Goal: Task Accomplishment & Management: Manage account settings

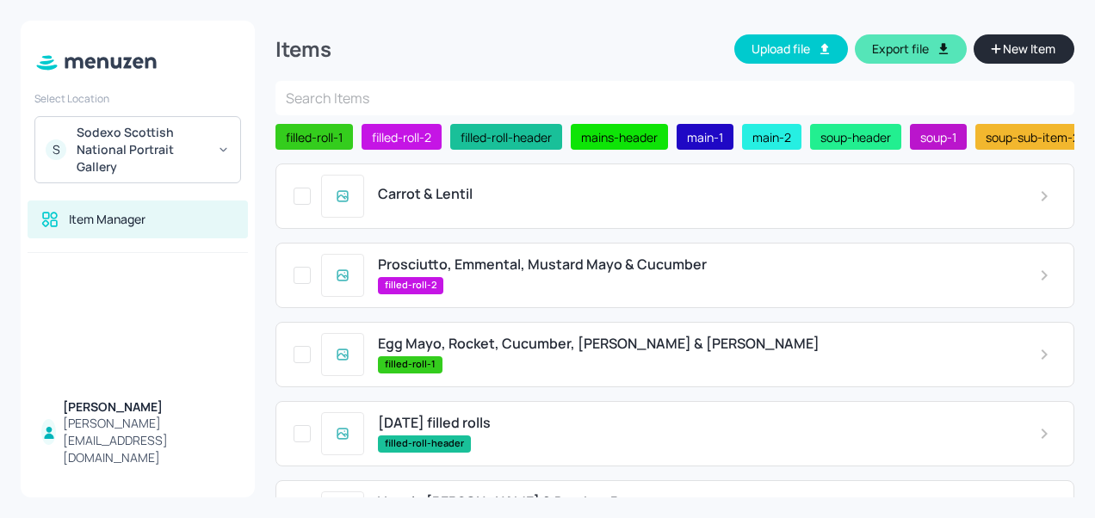
scroll to position [615, 0]
click at [537, 268] on span "Prosciutto, Emmental, Mustard Mayo & Cucumber" at bounding box center [542, 265] width 329 height 16
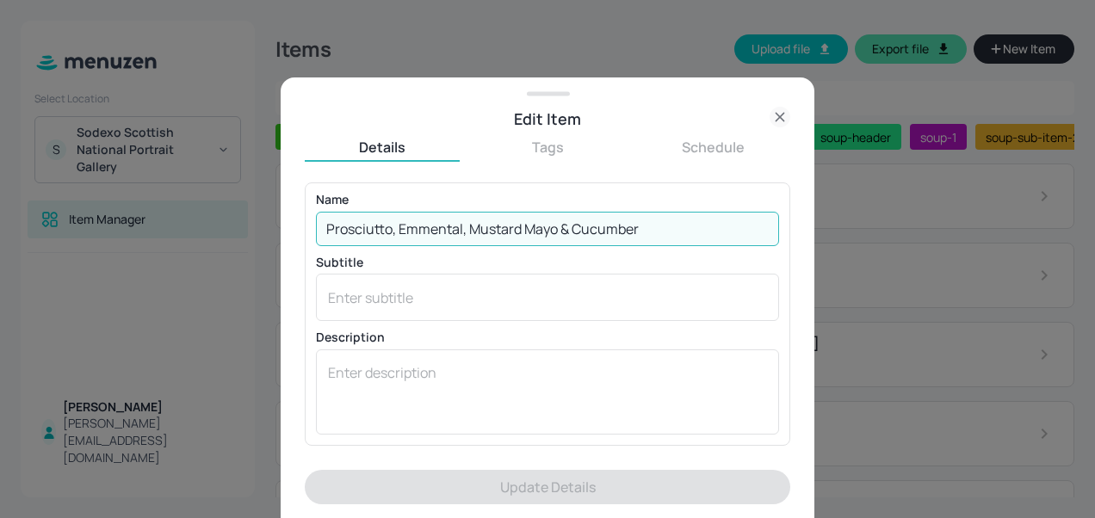
drag, startPoint x: 694, startPoint y: 229, endPoint x: 272, endPoint y: 213, distance: 422.3
click at [272, 213] on div "Edit Item Details Tags Schedule Name Prosciutto, Emmental, Mustard Mayo & Cucum…" at bounding box center [547, 259] width 1095 height 518
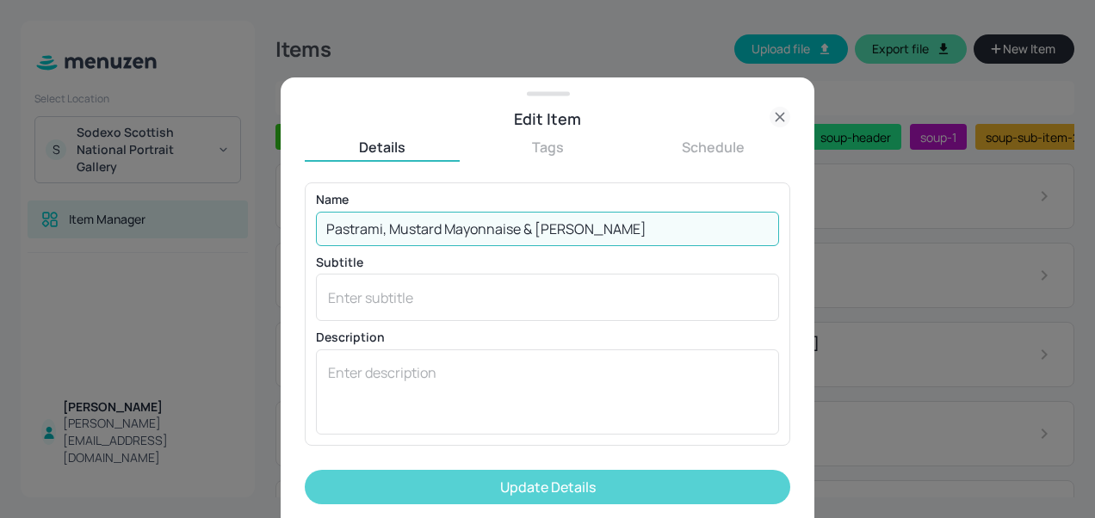
type input "Pastrami, Mustard Mayonnaise & [PERSON_NAME]"
click at [481, 487] on button "Update Details" at bounding box center [548, 487] width 486 height 34
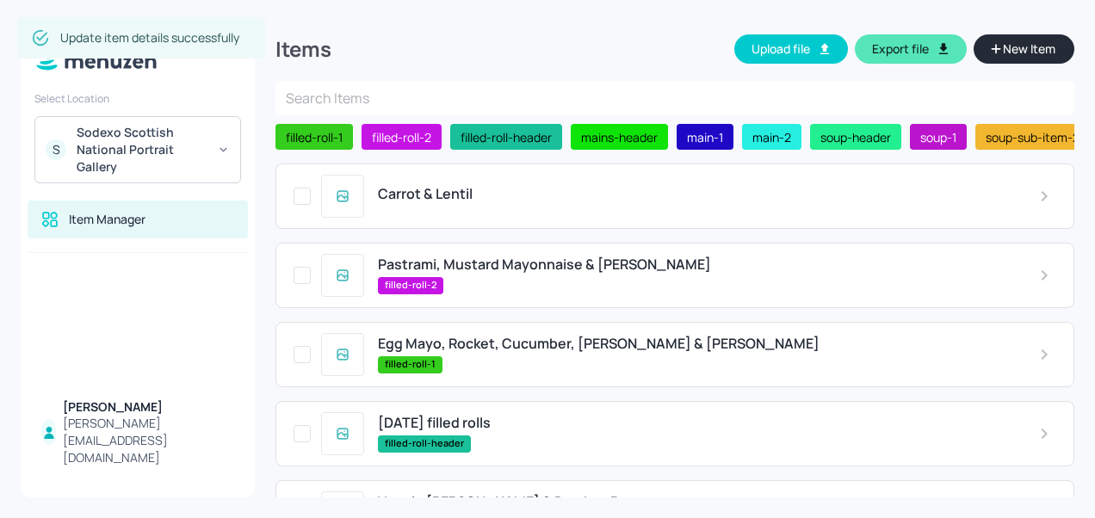
click at [534, 352] on span "Egg Mayo, Rocket, Cucumber, [PERSON_NAME] & [PERSON_NAME]" at bounding box center [599, 344] width 442 height 16
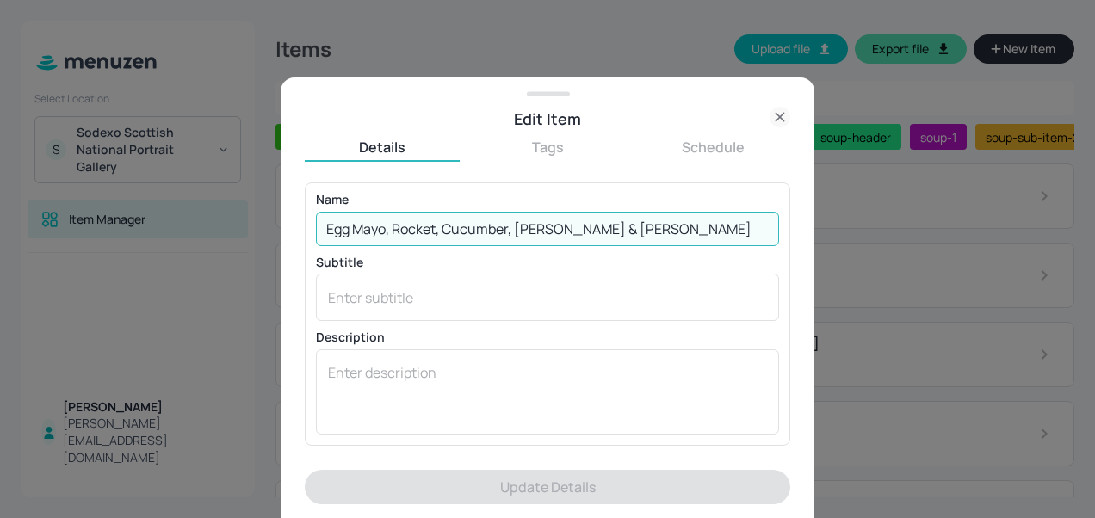
drag, startPoint x: 657, startPoint y: 236, endPoint x: 385, endPoint y: 251, distance: 272.6
click at [385, 251] on div "Name Egg Mayo, Rocket, Cucumber, Tomato & Parsley ​ Subtitle x ​ Description x ​" at bounding box center [547, 314] width 463 height 240
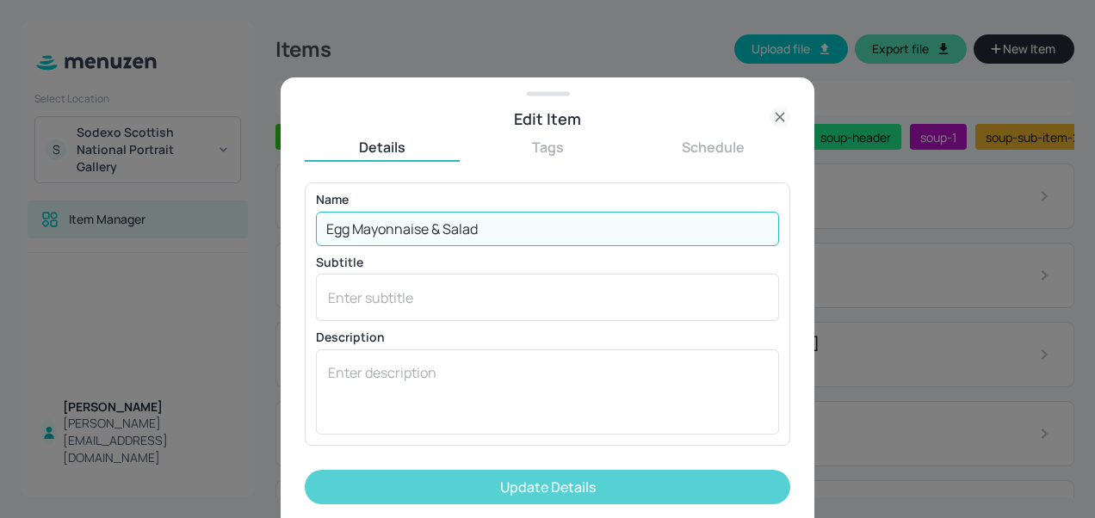
type input "Egg Mayonnaise & Salad"
click at [482, 482] on button "Update Details" at bounding box center [548, 487] width 486 height 34
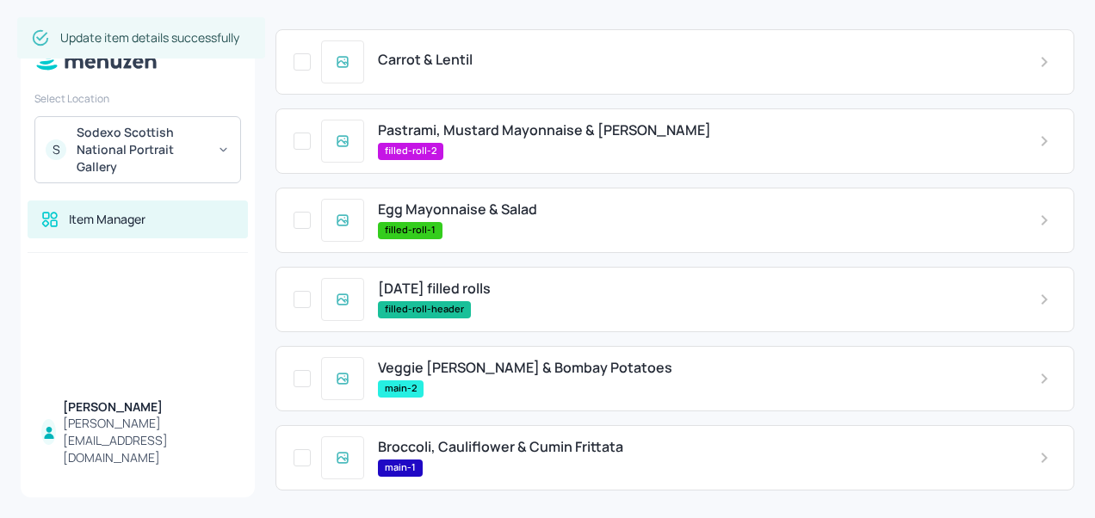
scroll to position [146, 0]
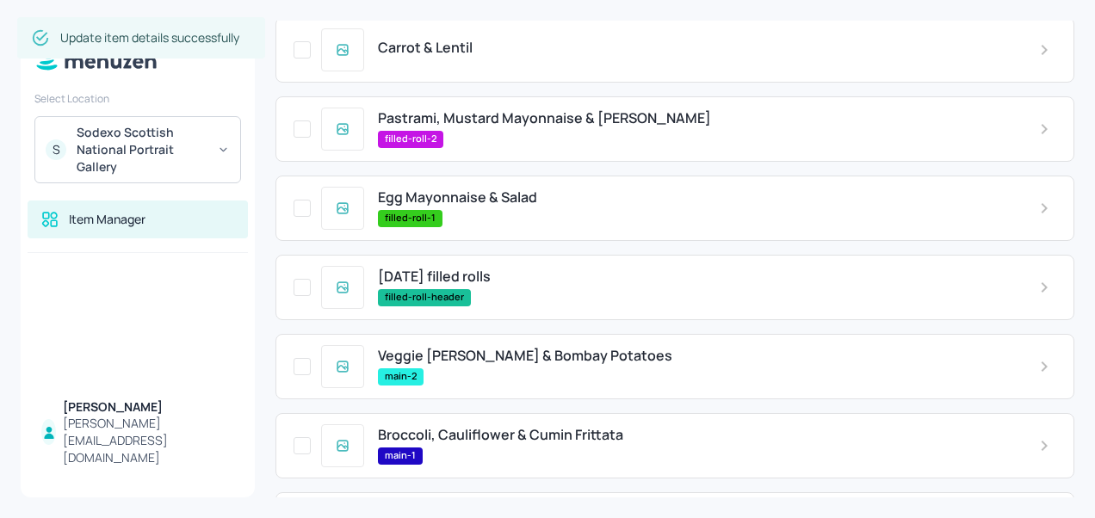
click at [489, 354] on span "Veggie [PERSON_NAME] & Bombay Potatoes" at bounding box center [525, 356] width 295 height 16
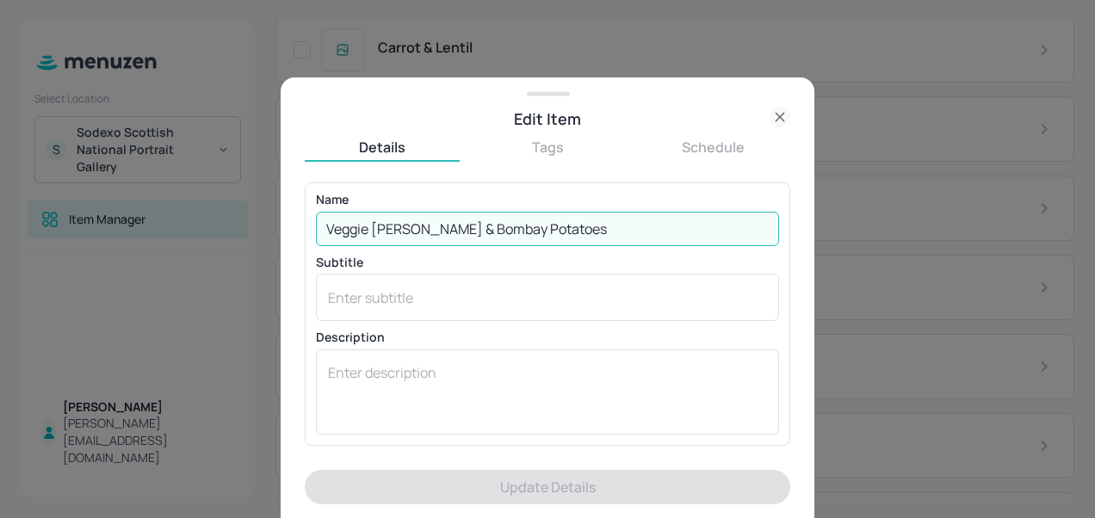
drag, startPoint x: 548, startPoint y: 226, endPoint x: 250, endPoint y: 230, distance: 298.0
click at [250, 230] on div "Edit Item Details Tags Schedule Name Veggie [PERSON_NAME] & Bombay Potatoes ​ S…" at bounding box center [547, 259] width 1095 height 518
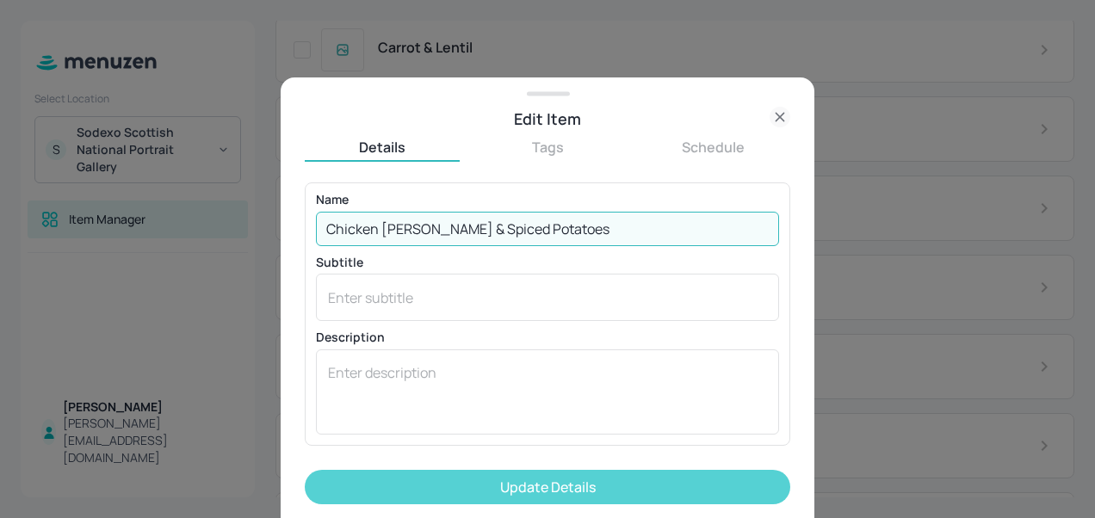
type input "Chicken [PERSON_NAME] & Spiced Potatoes"
click at [698, 481] on button "Update Details" at bounding box center [548, 487] width 486 height 34
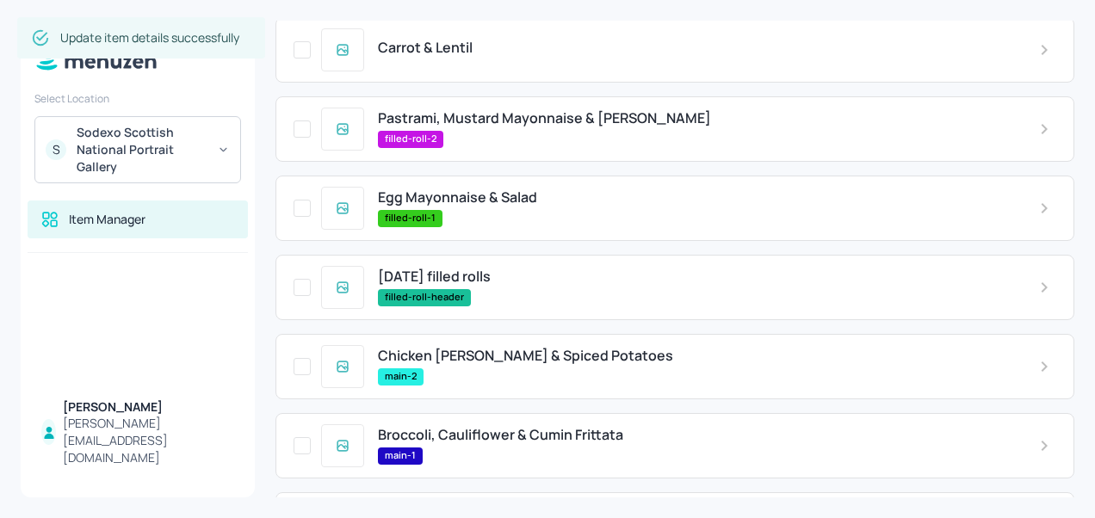
click at [557, 450] on div "main-1" at bounding box center [695, 456] width 634 height 17
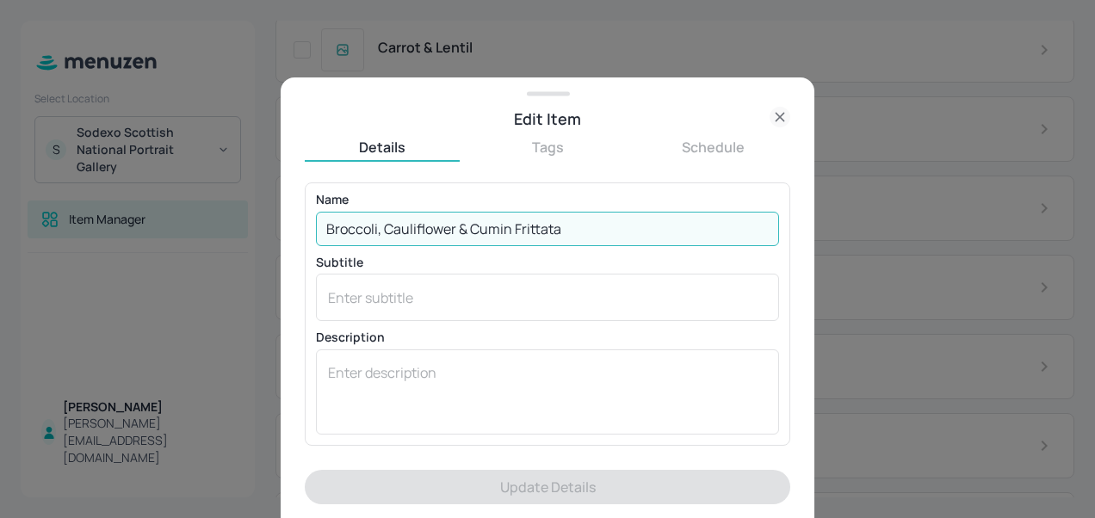
drag, startPoint x: 516, startPoint y: 228, endPoint x: 315, endPoint y: 222, distance: 200.8
click at [316, 222] on input "Broccoli, Cauliflower & Cumin Frittata" at bounding box center [547, 229] width 463 height 34
click at [513, 230] on input "Broccoli, Cauliflower & Cumin Frittata" at bounding box center [547, 229] width 463 height 34
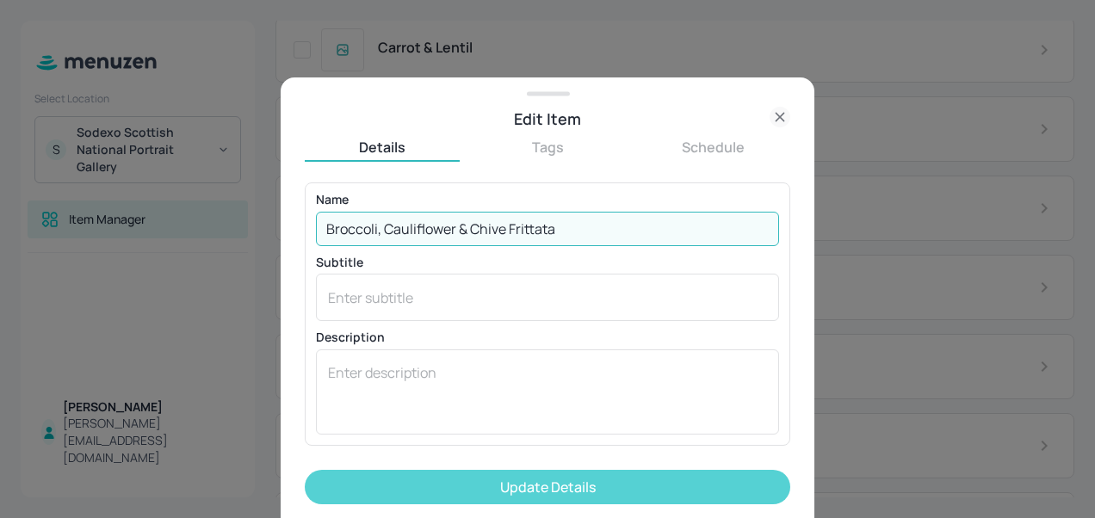
type input "Broccoli, Cauliflower & Chive Frittata"
click at [520, 482] on button "Update Details" at bounding box center [548, 487] width 486 height 34
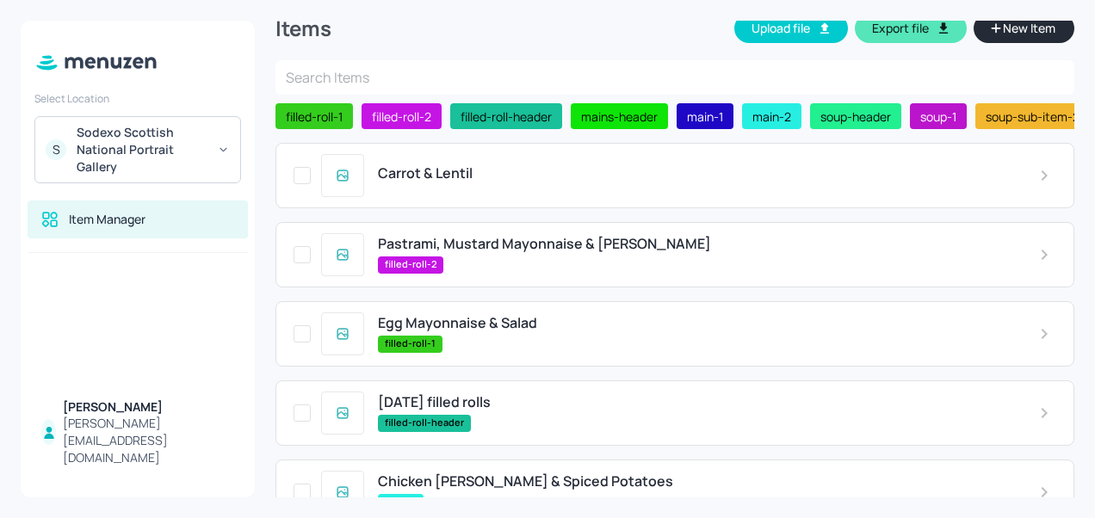
scroll to position [22, 0]
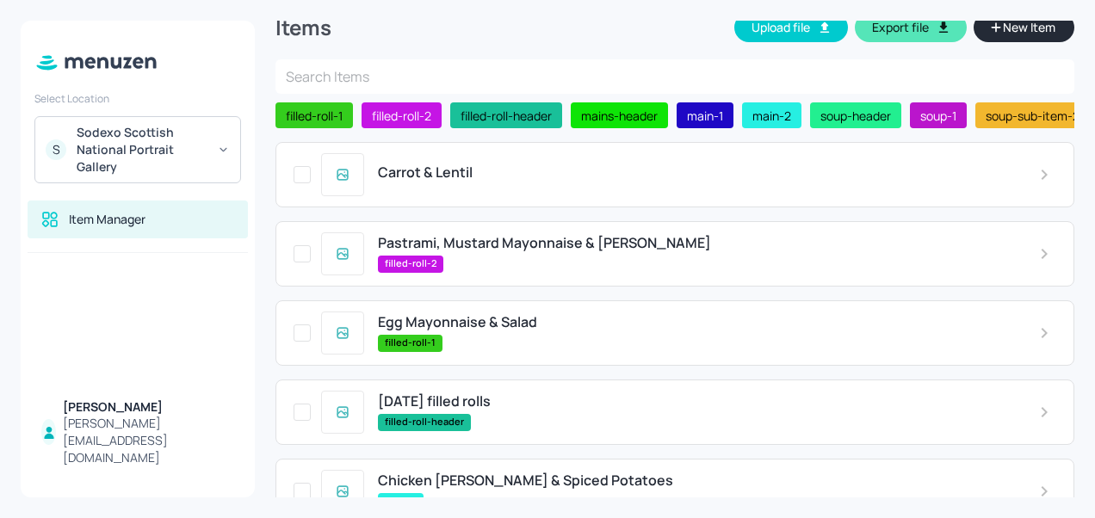
click at [443, 170] on span "Carrot & Lentil" at bounding box center [425, 172] width 95 height 16
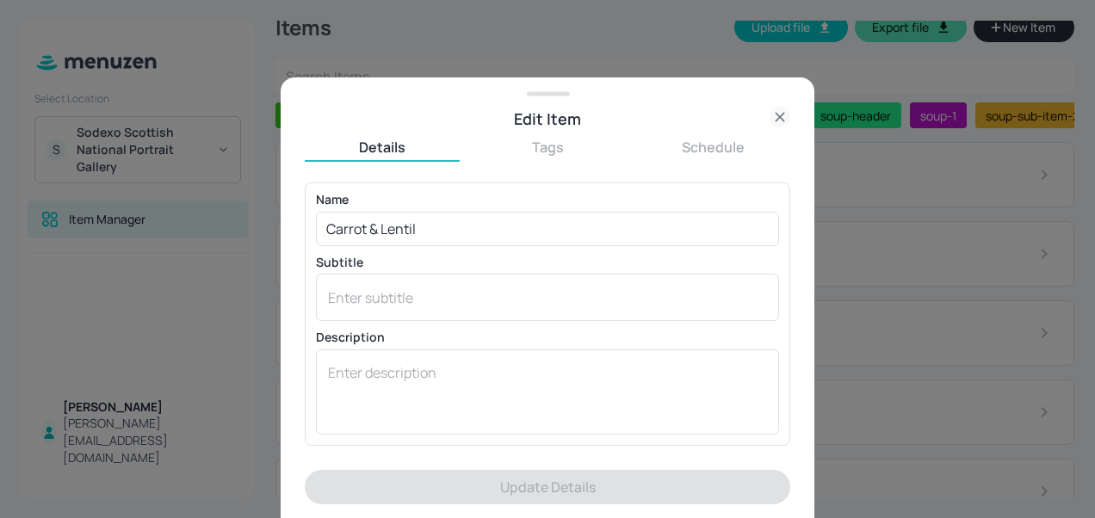
click at [432, 248] on div "Name [PERSON_NAME] & Lentil ​ Subtitle x ​ Description x ​" at bounding box center [547, 314] width 463 height 240
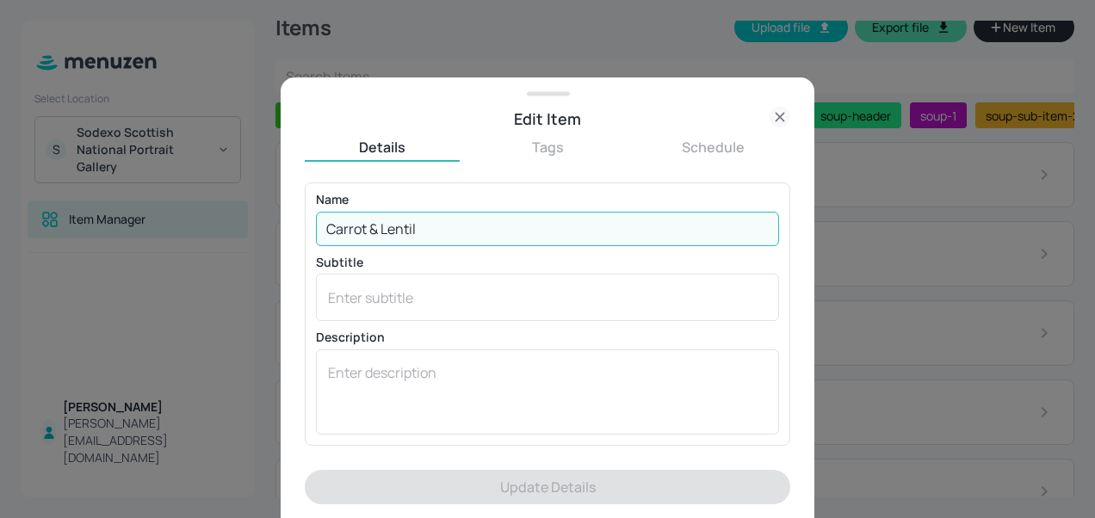
drag, startPoint x: 440, startPoint y: 227, endPoint x: 238, endPoint y: 208, distance: 203.3
click at [238, 208] on div "Edit Item Details Tags Schedule Name Carrot & Lentil ​ Subtitle x ​ Description…" at bounding box center [547, 259] width 1095 height 518
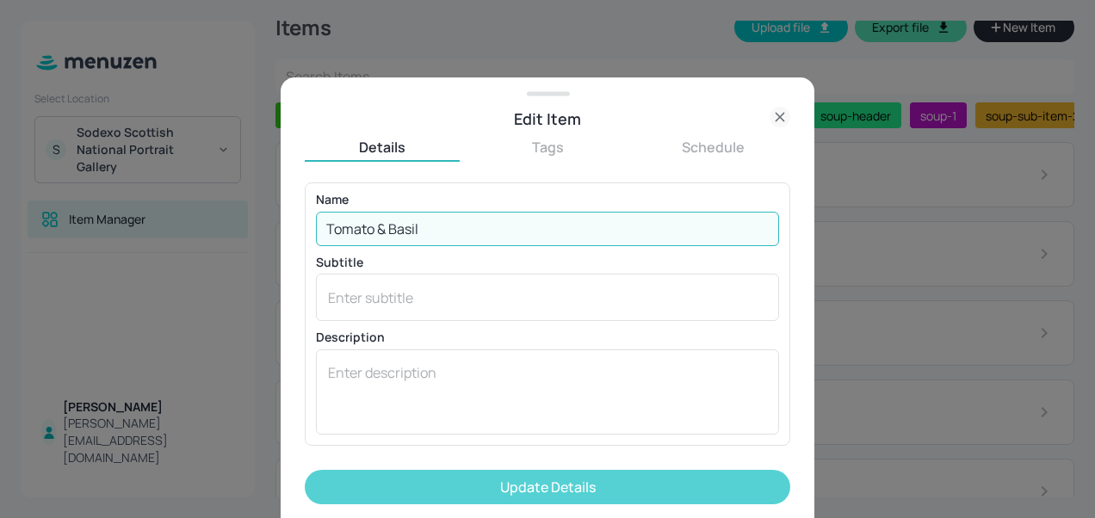
type input "Tomato & Basil"
click at [504, 487] on button "Update Details" at bounding box center [548, 487] width 486 height 34
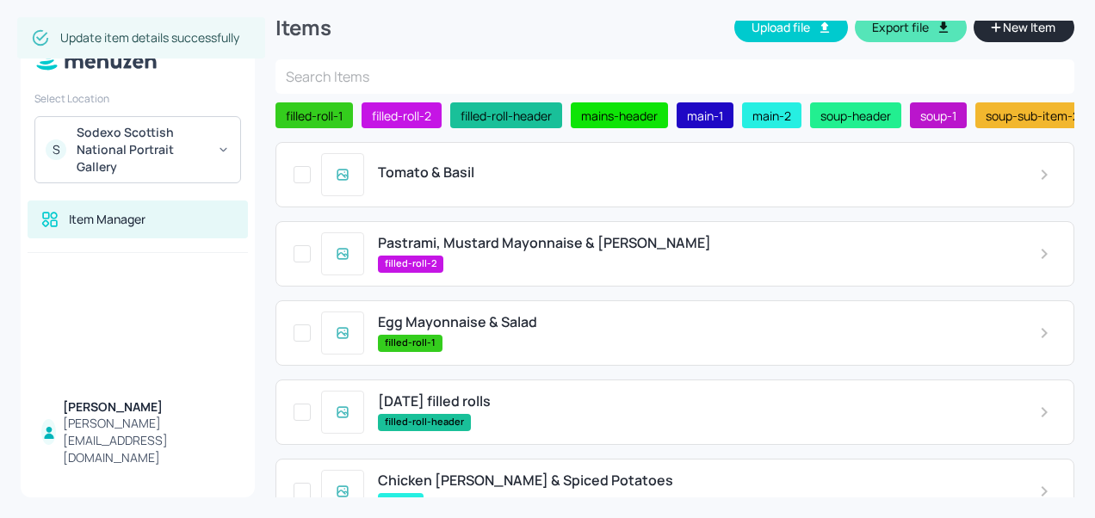
scroll to position [615, 0]
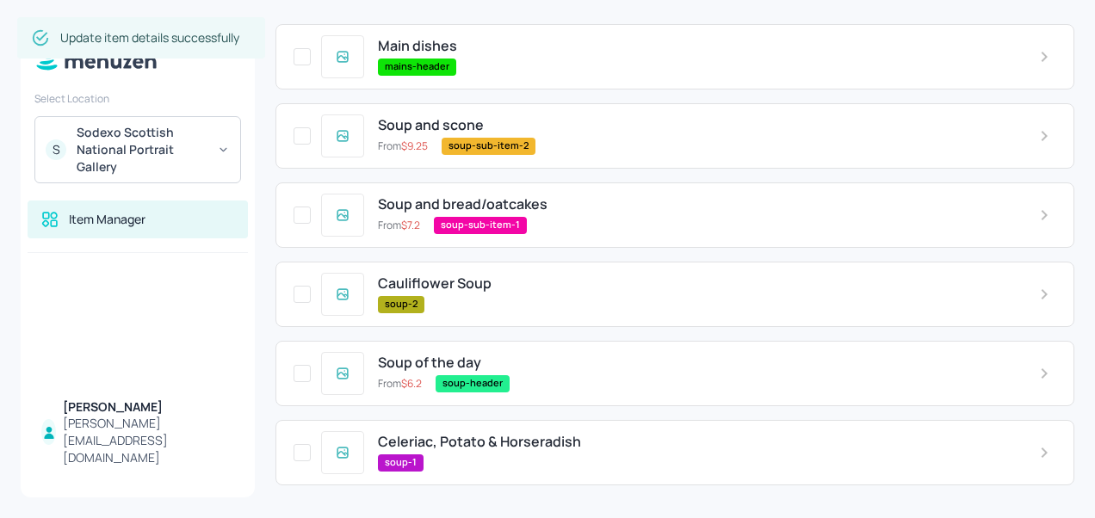
click at [531, 437] on span "Celeriac, Potato & Horseradish" at bounding box center [479, 442] width 203 height 16
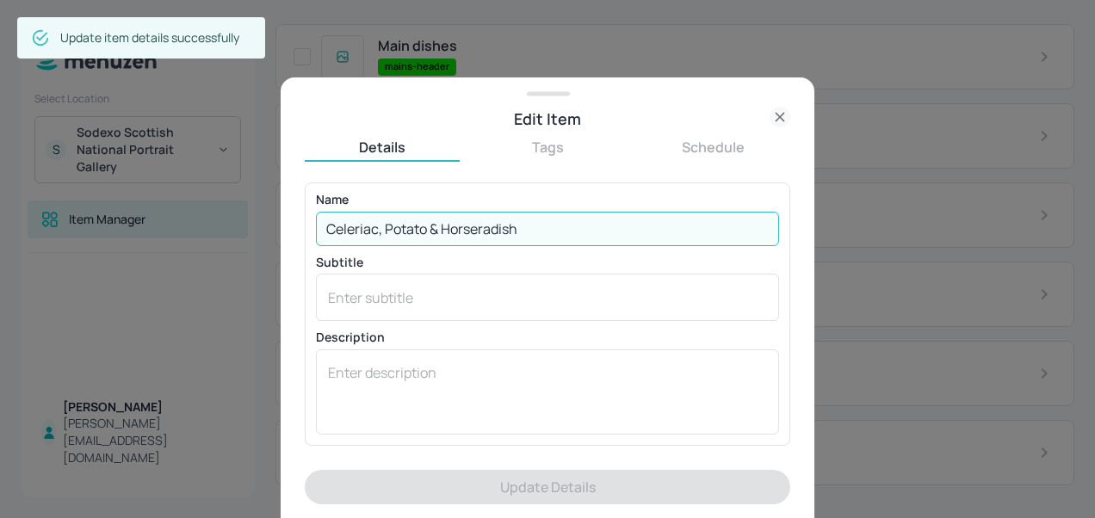
drag, startPoint x: 546, startPoint y: 231, endPoint x: 86, endPoint y: 220, distance: 460.0
click at [86, 220] on div "Edit Item Details Tags Schedule Name Celeriac, Potato & Horseradish ​ Subtitle …" at bounding box center [547, 259] width 1095 height 518
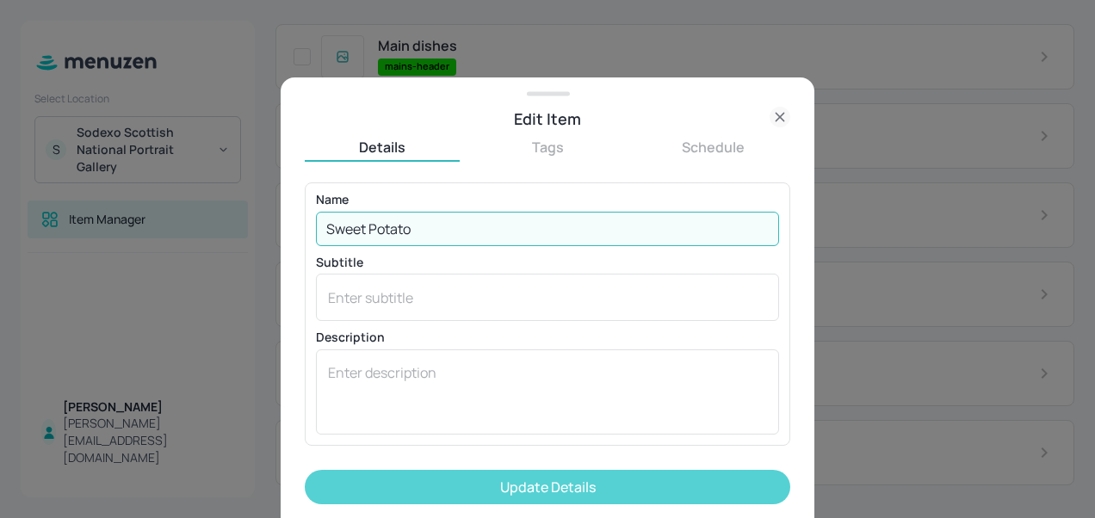
type input "Sweet Potato"
click at [543, 493] on button "Update Details" at bounding box center [548, 487] width 486 height 34
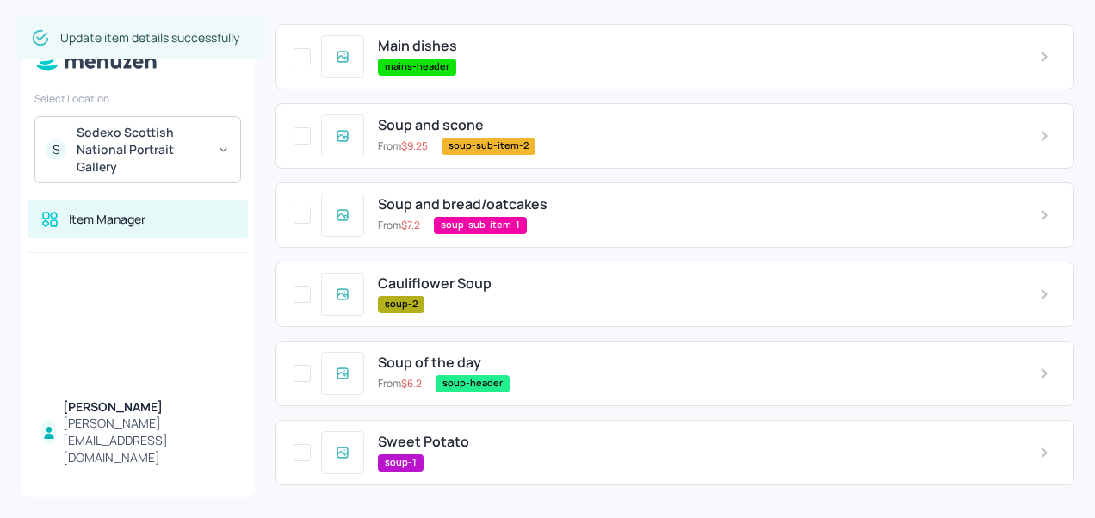
scroll to position [0, 0]
